Goal: Task Accomplishment & Management: Complete application form

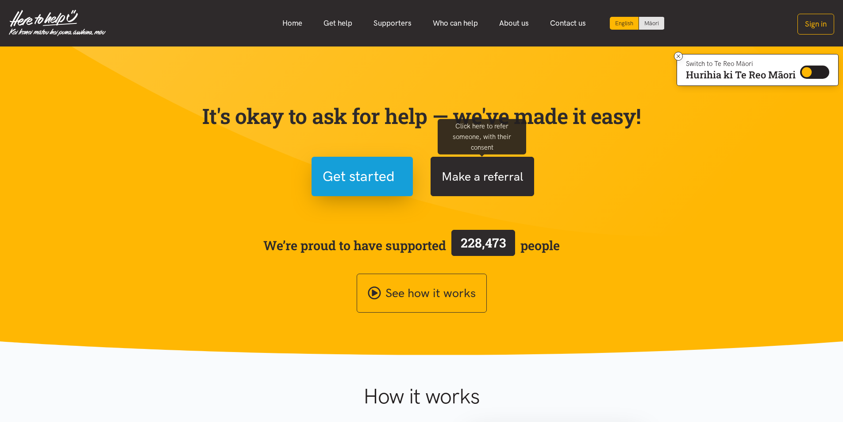
click at [468, 183] on button "Make a referral" at bounding box center [482, 176] width 104 height 39
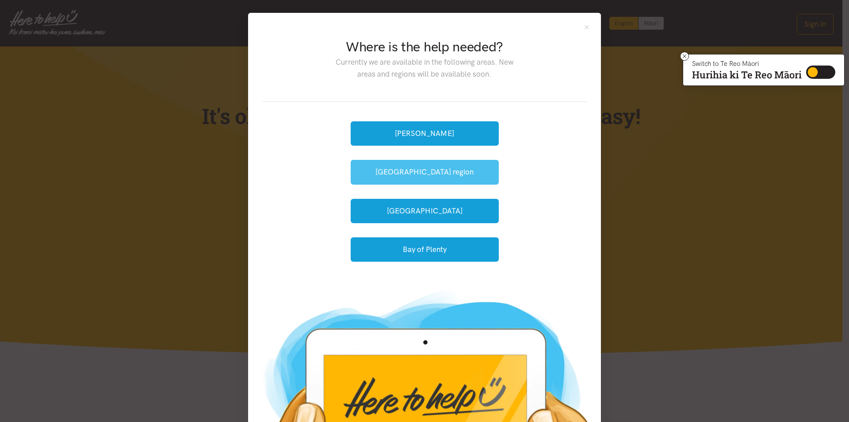
click at [406, 169] on button "[GEOGRAPHIC_DATA] region" at bounding box center [425, 172] width 148 height 24
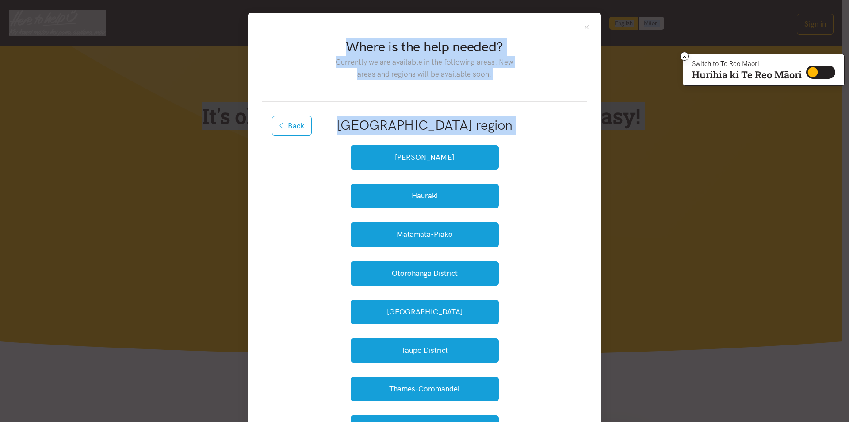
drag, startPoint x: 844, startPoint y: 55, endPoint x: 848, endPoint y: 178, distance: 123.0
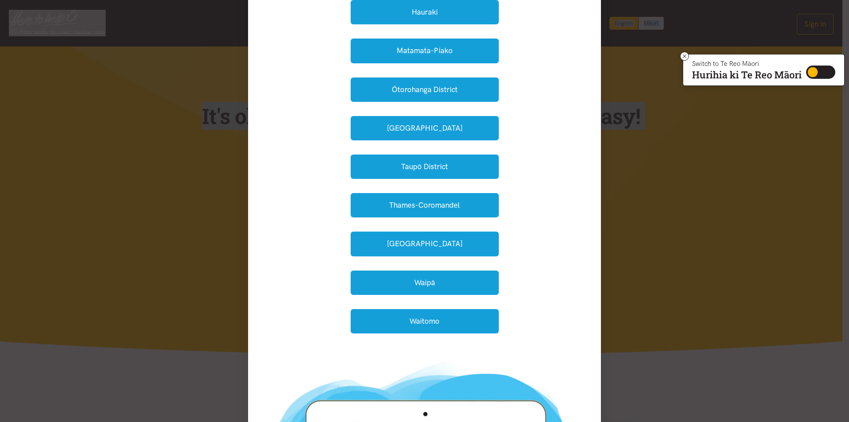
scroll to position [196, 0]
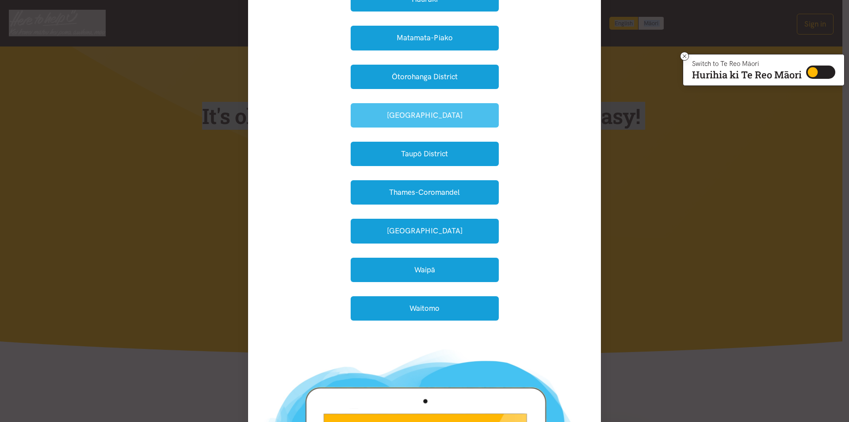
click at [422, 109] on button "South Waikato" at bounding box center [425, 115] width 148 height 24
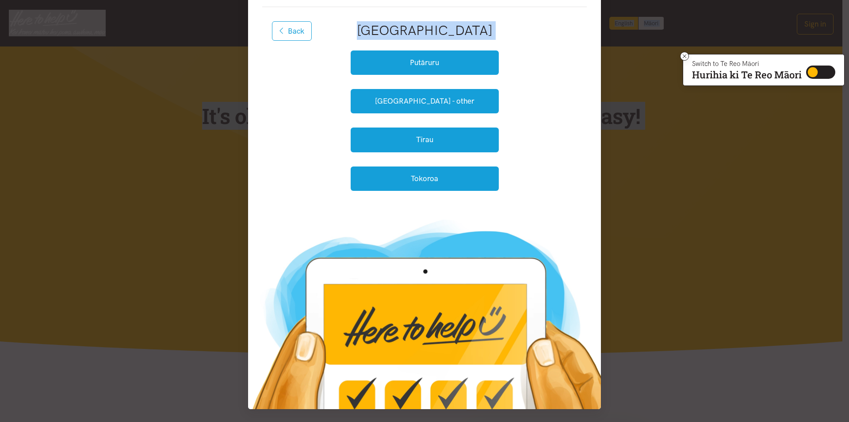
scroll to position [95, 0]
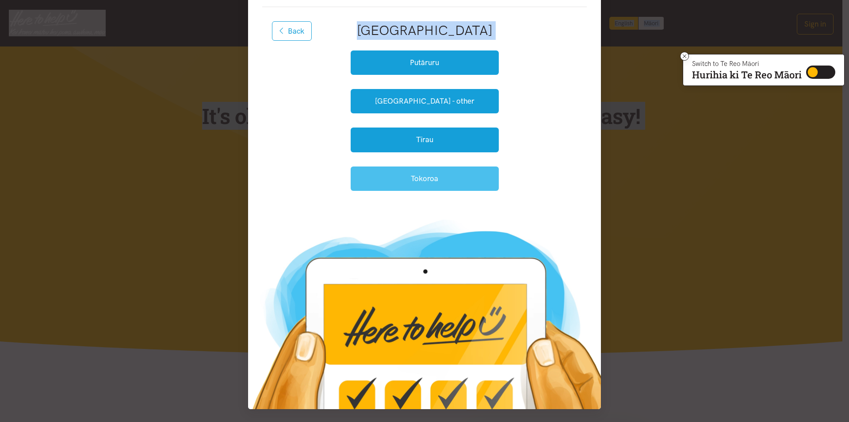
click at [422, 175] on button "Tokoroa" at bounding box center [425, 178] width 148 height 24
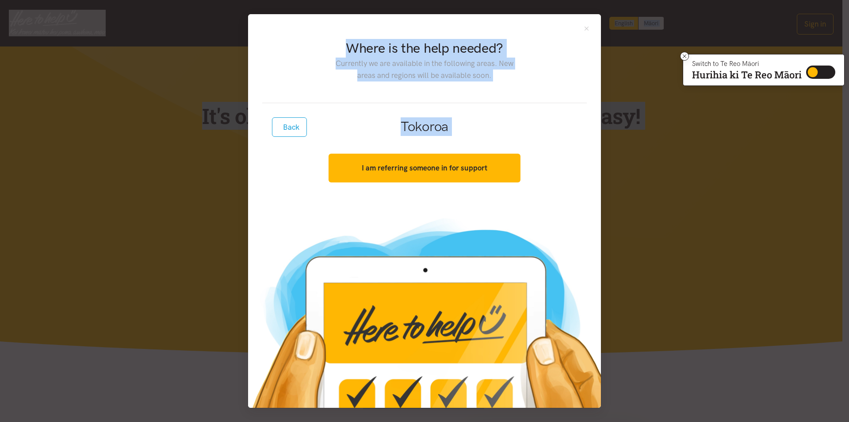
scroll to position [0, 0]
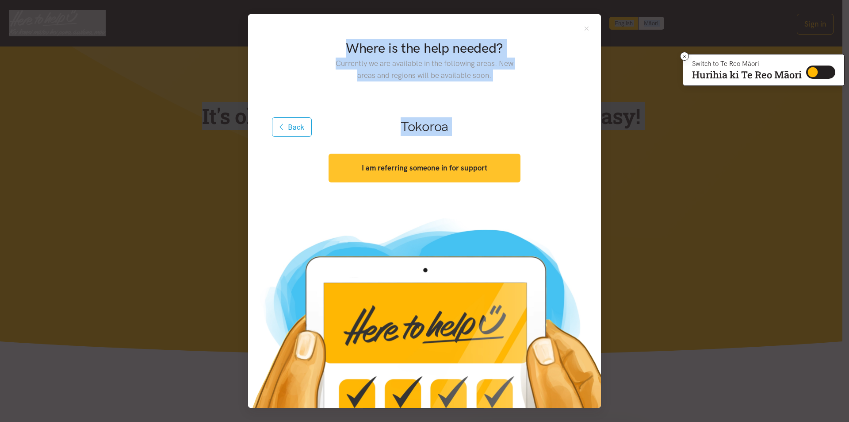
click at [419, 165] on strong "I am referring someone in for support" at bounding box center [425, 167] width 126 height 9
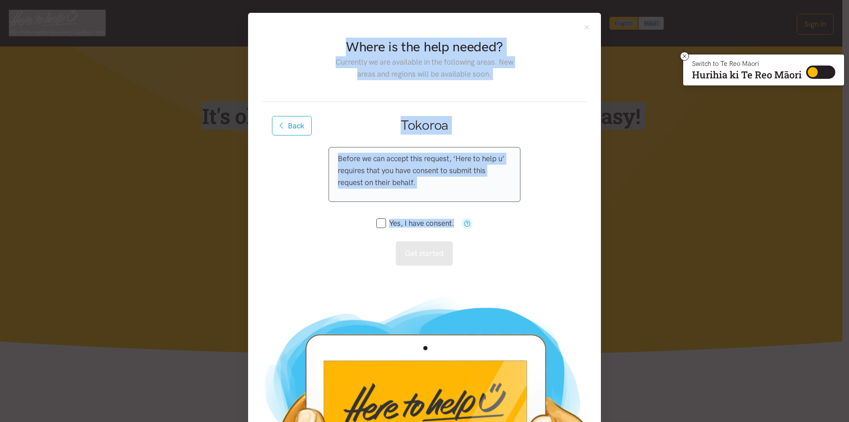
click at [377, 223] on input "Yes, I have consent." at bounding box center [415, 223] width 78 height 8
checkbox input "true"
click at [415, 252] on button "Get started" at bounding box center [424, 253] width 57 height 24
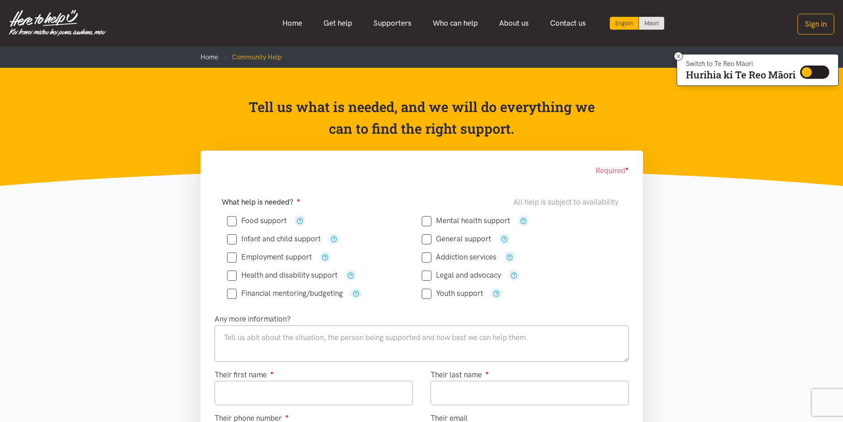
click at [235, 218] on input "Food support" at bounding box center [257, 221] width 60 height 8
checkbox input "true"
click at [428, 277] on input "Legal and advocacy" at bounding box center [461, 275] width 79 height 8
checkbox input "true"
